Goal: Use online tool/utility: Use online tool/utility

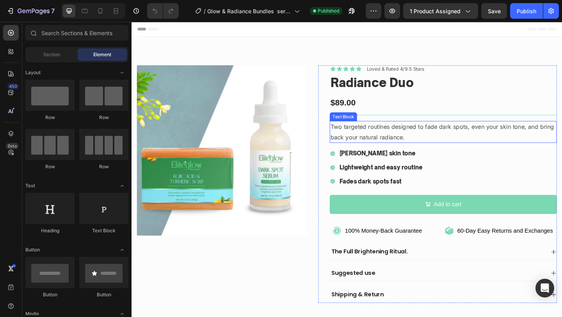
click at [401, 136] on p "Two targeted routines designed to fade dark spots, even your skin tone, and bri…" at bounding box center [470, 141] width 245 height 23
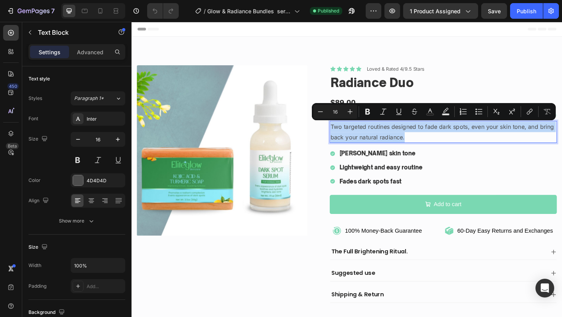
click at [382, 142] on p "Two targeted routines designed to fade dark spots, even your skin tone, and bri…" at bounding box center [470, 141] width 245 height 23
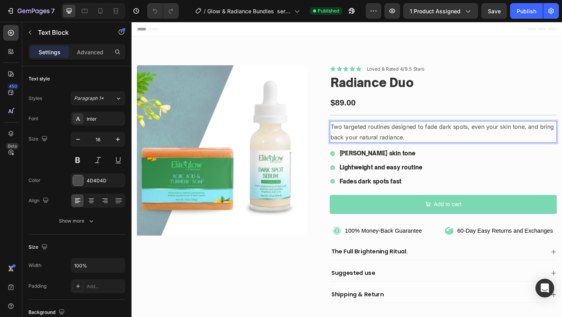
click at [382, 142] on p "Two targeted routines designed to fade dark spots, even your skin tone, and bri…" at bounding box center [470, 141] width 245 height 23
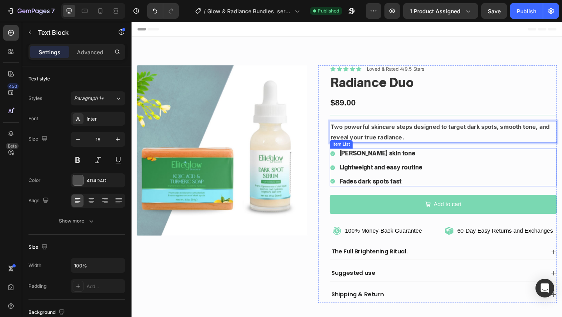
click at [378, 166] on p "[PERSON_NAME] skin tone" at bounding box center [402, 165] width 90 height 8
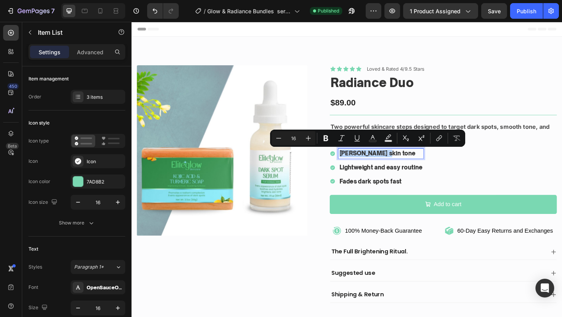
copy p "[PERSON_NAME] skin tone"
click at [390, 182] on p "Lightweight and easy routine" at bounding box center [402, 180] width 90 height 8
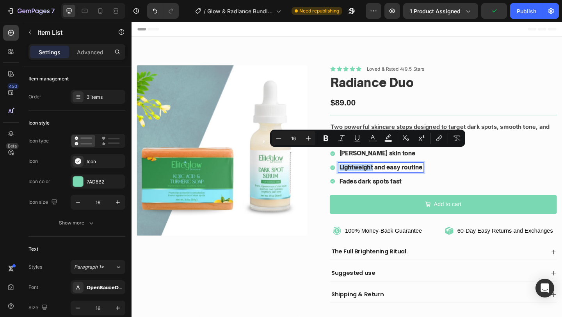
click at [390, 182] on p "Lightweight and easy routine" at bounding box center [402, 180] width 90 height 8
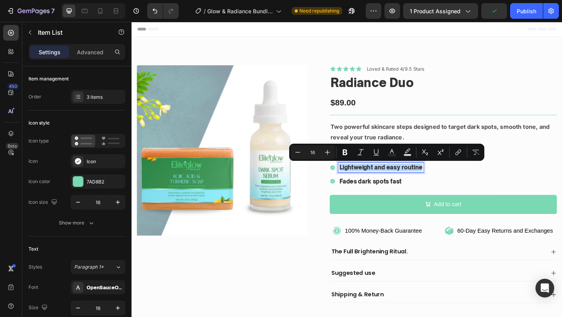
copy p "Lightweight and easy routine"
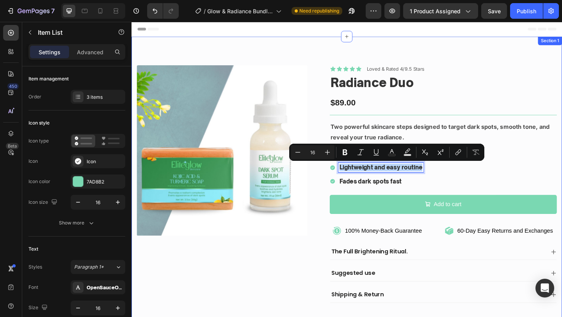
click at [405, 38] on div "Product Images Icon Icon Icon Icon Icon Icon List Loved & Rated 4/9.5 Stars Tex…" at bounding box center [365, 198] width 468 height 321
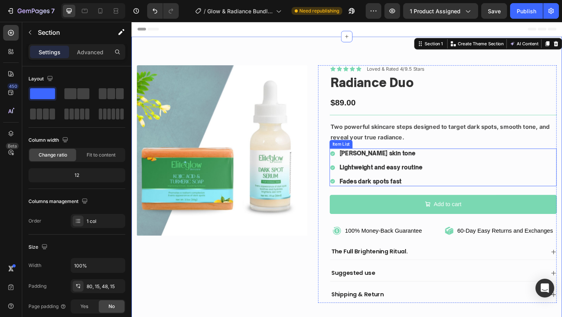
click at [403, 194] on p "Fades dark spots fast" at bounding box center [402, 195] width 90 height 8
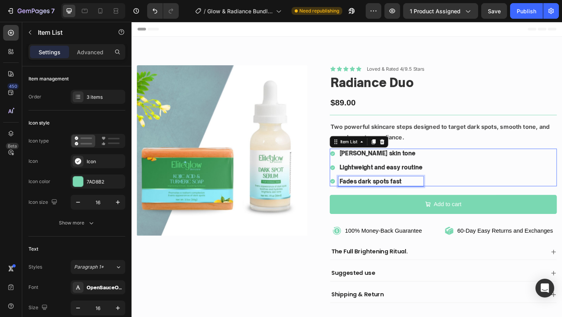
click at [403, 194] on p "Fades dark spots fast" at bounding box center [402, 195] width 90 height 8
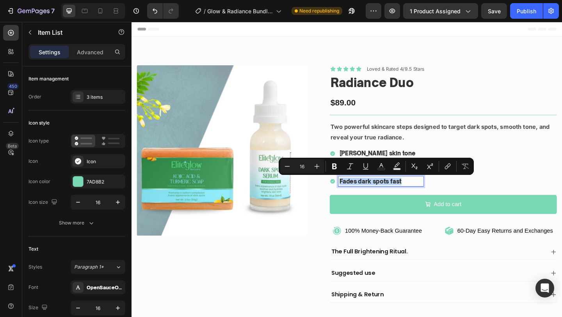
copy p "Fades dark spots fast"
click at [375, 161] on p "[PERSON_NAME] skin tone" at bounding box center [402, 165] width 90 height 8
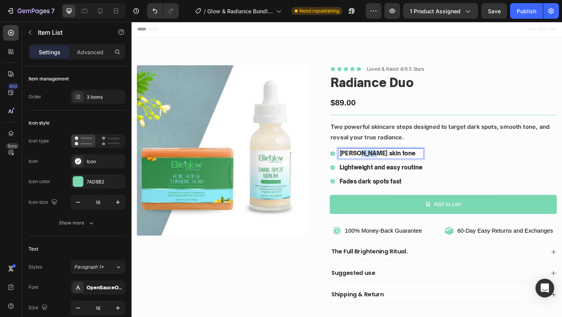
click at [375, 161] on p "[PERSON_NAME] skin tone" at bounding box center [402, 165] width 90 height 8
click at [371, 181] on p "Lightweight and easy routine" at bounding box center [402, 180] width 90 height 8
click at [394, 193] on p "Fades dark spots fast" at bounding box center [392, 195] width 71 height 8
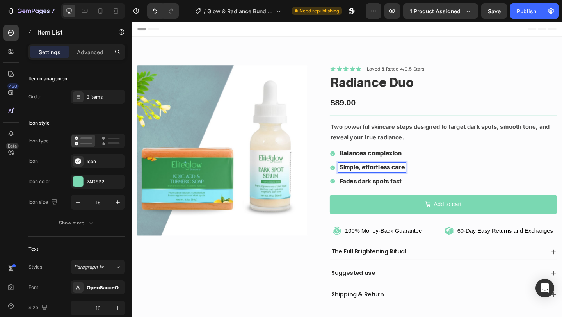
click at [394, 193] on p "Fades dark spots fast" at bounding box center [392, 195] width 71 height 8
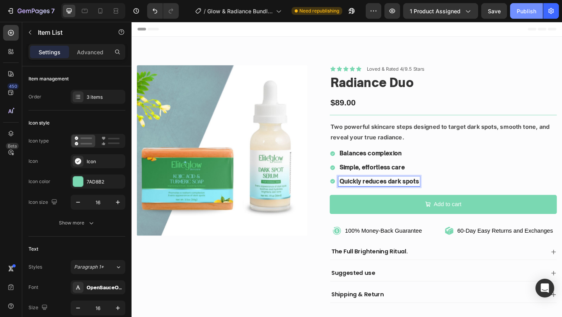
click at [526, 11] on div "Publish" at bounding box center [527, 11] width 20 height 8
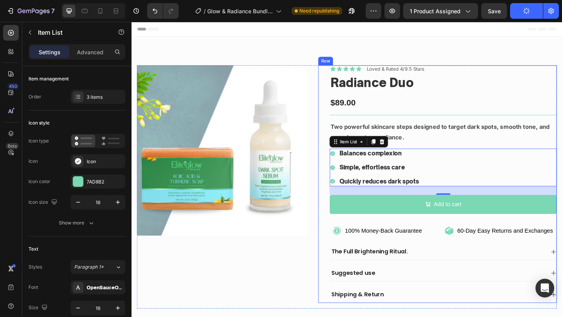
click at [534, 75] on div "Icon Icon Icon Icon Icon Icon List Loved & Rated 4/9.5 Stars Text Block Row Rad…" at bounding box center [470, 198] width 247 height 258
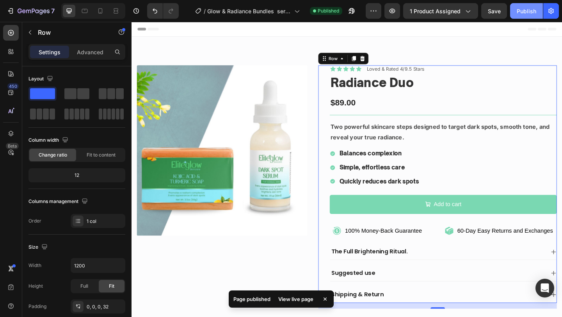
click at [528, 12] on div "Publish" at bounding box center [527, 11] width 20 height 8
click at [99, 8] on icon at bounding box center [100, 11] width 8 height 8
type input "100%"
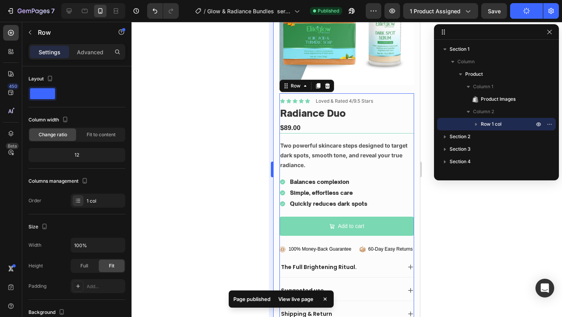
scroll to position [128, 0]
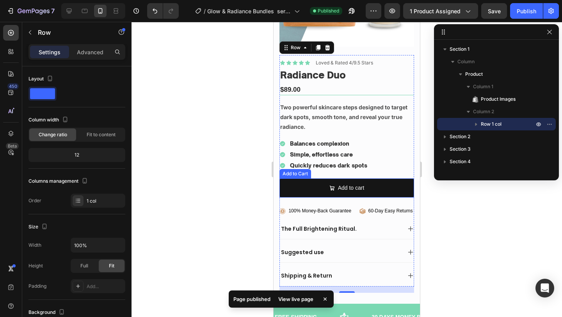
click at [380, 181] on button "Add to cart" at bounding box center [346, 187] width 135 height 19
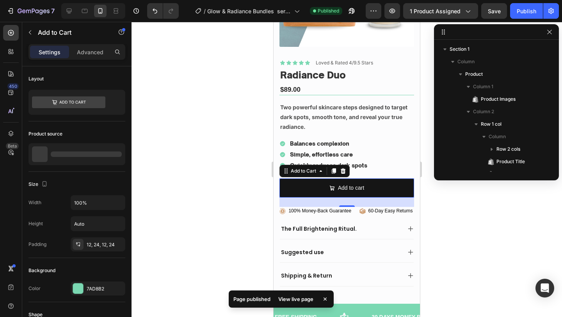
scroll to position [123, 0]
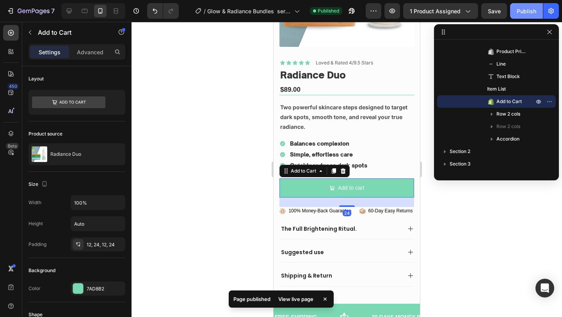
click at [523, 11] on div "Publish" at bounding box center [527, 11] width 20 height 8
click at [70, 8] on icon at bounding box center [69, 11] width 8 height 8
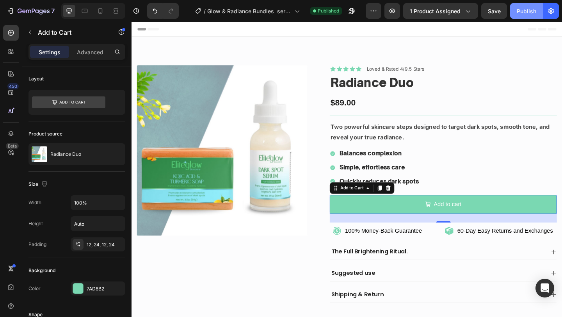
click at [526, 14] on div "Publish" at bounding box center [527, 11] width 20 height 8
click at [523, 5] on button "Publish" at bounding box center [526, 11] width 33 height 16
click at [98, 12] on icon at bounding box center [100, 10] width 4 height 5
type input "14"
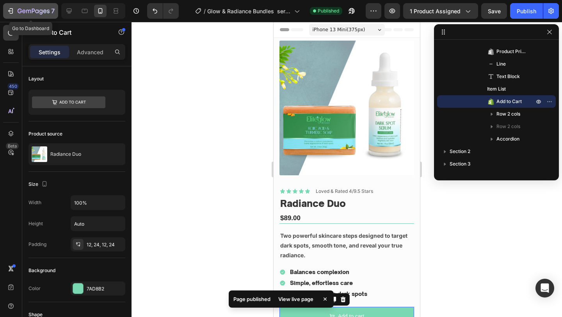
click at [20, 12] on icon "button" at bounding box center [34, 11] width 32 height 7
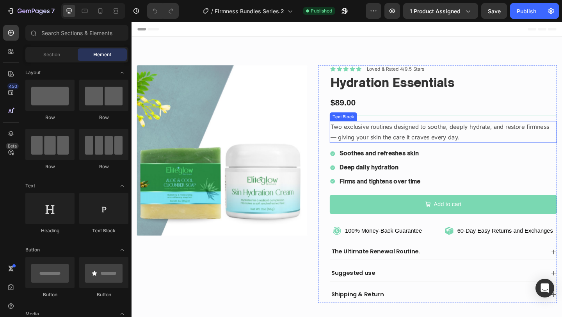
click at [420, 147] on p "Two exclusive routines designed to soothe, deeply hydrate, and restore firmness…" at bounding box center [470, 141] width 245 height 23
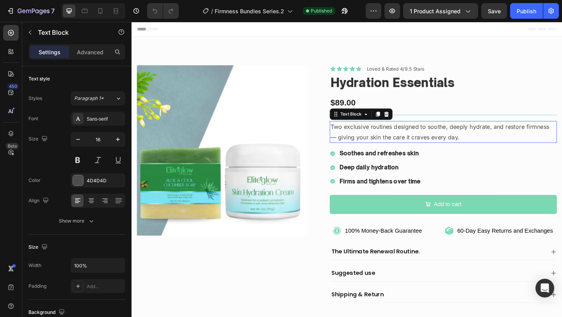
click at [420, 147] on p "Two exclusive routines designed to soothe, deeply hydrate, and restore firmness…" at bounding box center [470, 141] width 245 height 23
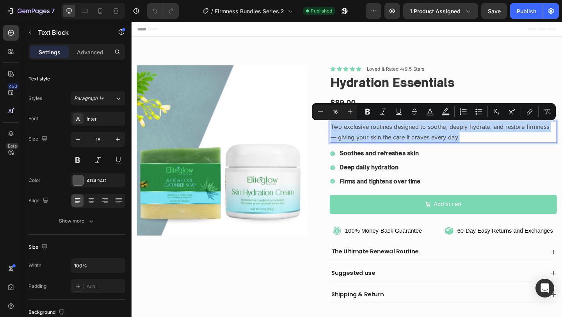
click at [395, 142] on p "Two exclusive routines designed to soothe, deeply hydrate, and restore firmness…" at bounding box center [470, 141] width 245 height 23
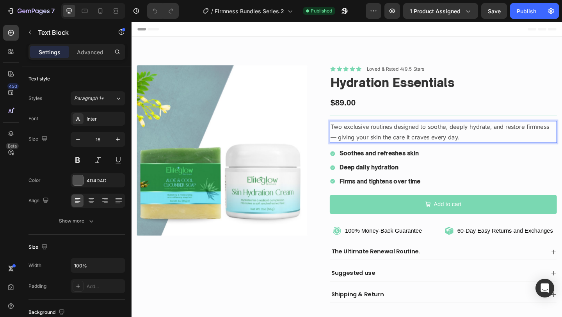
click at [395, 142] on p "Two exclusive routines designed to soothe, deeply hydrate, and restore firmness…" at bounding box center [470, 141] width 245 height 23
click at [390, 132] on div at bounding box center [390, 132] width 0 height 0
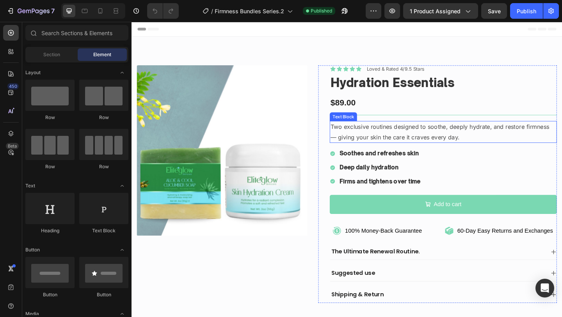
click at [398, 140] on p "Two exclusive routines designed to soothe, deeply hydrate, and restore firmness…" at bounding box center [470, 141] width 245 height 23
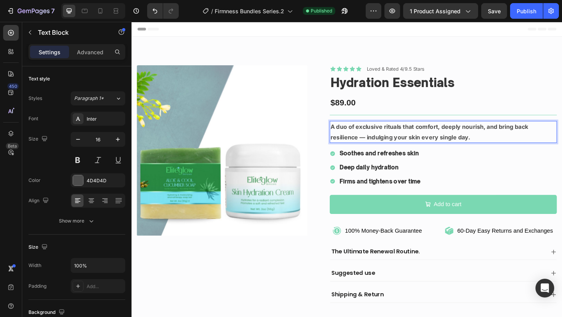
click at [387, 145] on strong "A duo of exclusive rituals that comfort, deeply nourish, and bring back resilie…" at bounding box center [455, 141] width 215 height 19
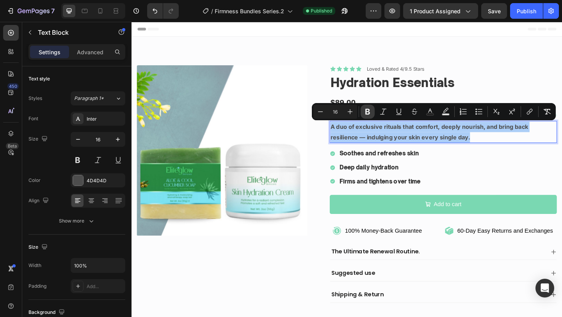
click at [369, 109] on icon "Editor contextual toolbar" at bounding box center [367, 112] width 5 height 6
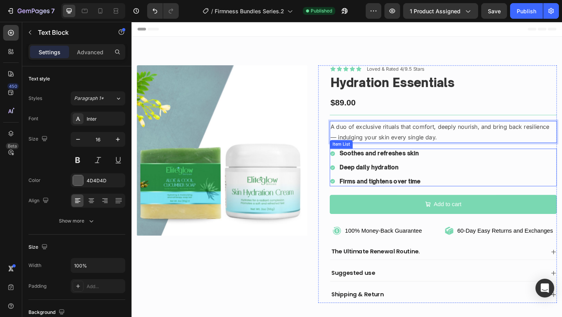
click at [419, 164] on p "Soothes and refreshes skin" at bounding box center [401, 165] width 88 height 8
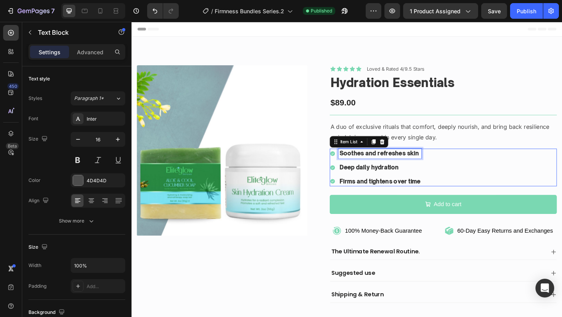
click at [419, 164] on p "Soothes and refreshes skin" at bounding box center [401, 165] width 88 height 8
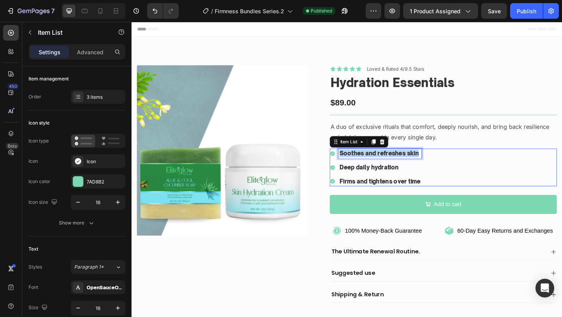
click at [419, 164] on p "Soothes and refreshes skin" at bounding box center [401, 165] width 88 height 8
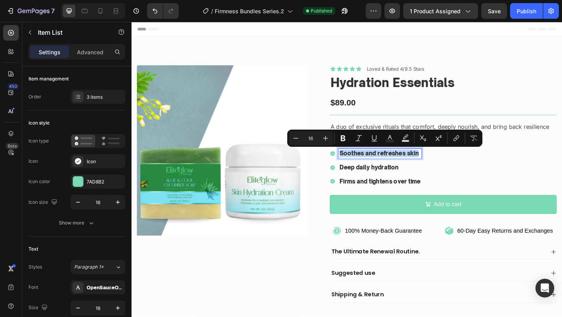
copy p "Soothes and refreshes skin"
click at [378, 181] on p "Deep daily hydration" at bounding box center [401, 180] width 88 height 8
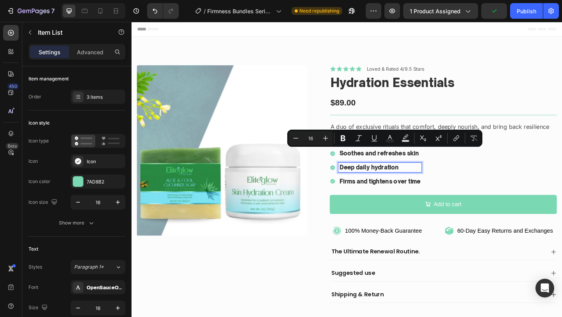
click at [378, 181] on p "Deep daily hydration" at bounding box center [401, 180] width 88 height 8
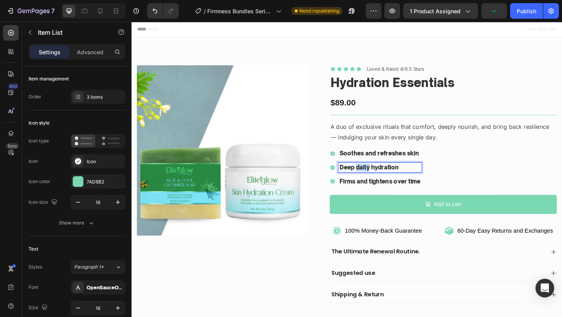
click at [378, 181] on p "Deep daily hydration" at bounding box center [401, 180] width 88 height 8
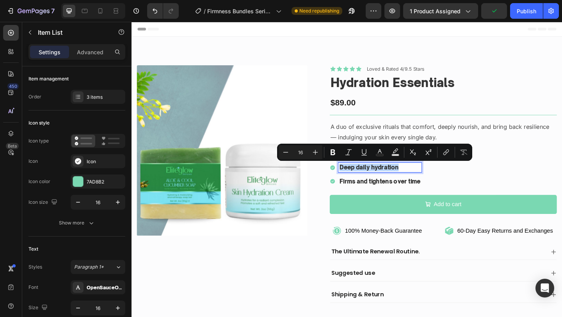
copy p "Deep daily hydration"
click at [412, 197] on p "Firms and tightens over time" at bounding box center [401, 195] width 88 height 8
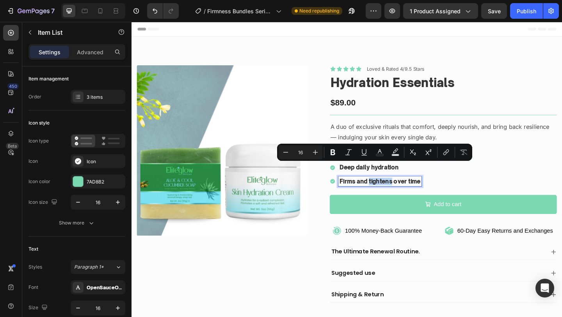
click at [412, 197] on p "Firms and tightens over time" at bounding box center [401, 195] width 88 height 8
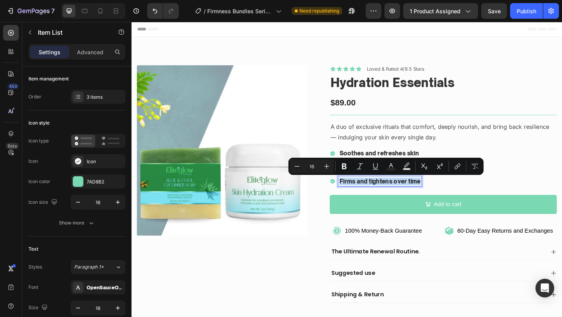
copy p "Firms and tightens over time"
click at [387, 162] on p "Soothes and refreshes skin" at bounding box center [401, 165] width 88 height 8
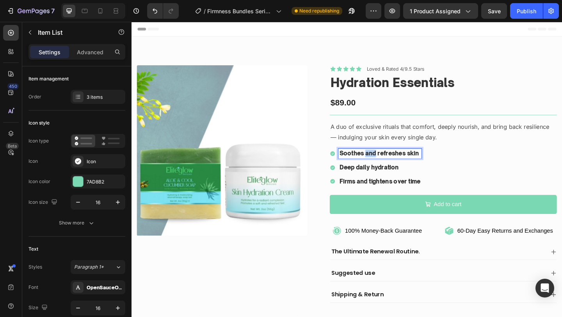
click at [387, 162] on p "Soothes and refreshes skin" at bounding box center [401, 165] width 88 height 8
click at [389, 185] on div "Deep daily hydration" at bounding box center [401, 180] width 91 height 11
click at [412, 195] on p "Firms and tightens over time" at bounding box center [401, 195] width 88 height 8
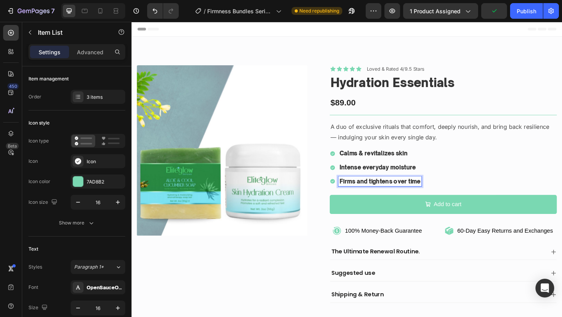
click at [412, 195] on p "Firms and tightens over time" at bounding box center [401, 195] width 88 height 8
click at [531, 7] on div "Publish" at bounding box center [527, 11] width 20 height 8
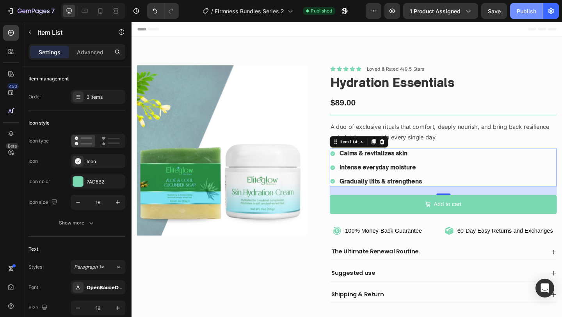
click at [523, 9] on div "Publish" at bounding box center [527, 11] width 20 height 8
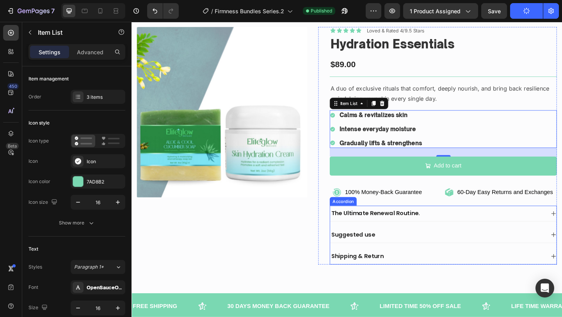
scroll to position [44, 0]
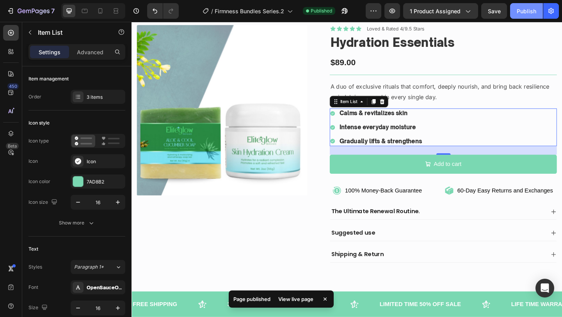
click at [526, 15] on button "Publish" at bounding box center [526, 11] width 33 height 16
click at [31, 10] on icon "button" at bounding box center [34, 11] width 32 height 7
